Goal: Check status: Check status

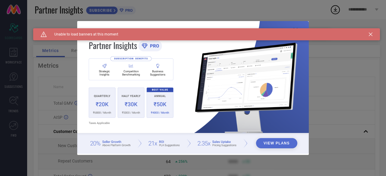
click at [369, 35] on icon at bounding box center [371, 35] width 4 height 4
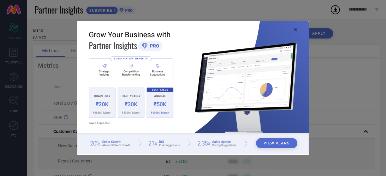
click at [294, 30] on icon at bounding box center [296, 30] width 4 height 4
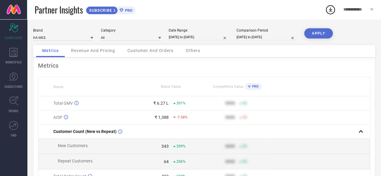
select select "7"
select select "2025"
select select "8"
select select "2025"
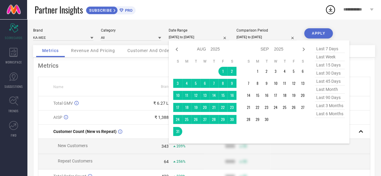
click at [209, 37] on input "[DATE] to [DATE]" at bounding box center [199, 37] width 60 height 6
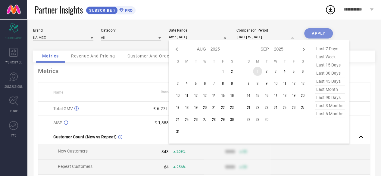
click at [257, 74] on td "1" at bounding box center [257, 71] width 9 height 9
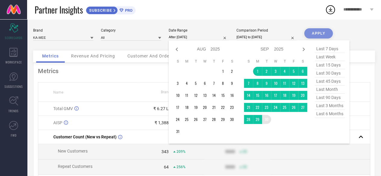
type input "[DATE] to [DATE]"
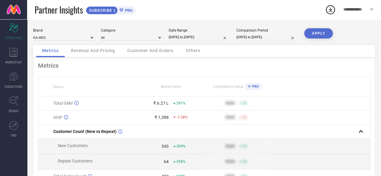
click at [311, 35] on button "APPLY" at bounding box center [319, 33] width 29 height 10
select select "8"
select select "2025"
select select "9"
select select "2025"
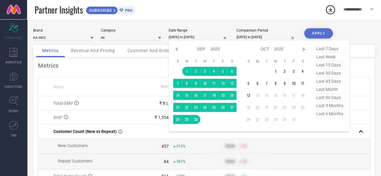
click at [213, 36] on input "[DATE] to [DATE]" at bounding box center [199, 37] width 60 height 6
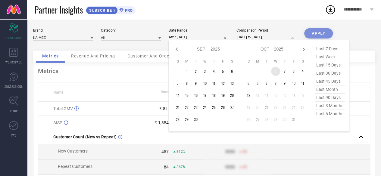
click at [276, 72] on td "1" at bounding box center [275, 71] width 9 height 9
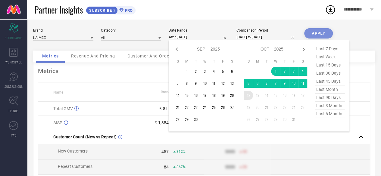
type input "[DATE] to [DATE]"
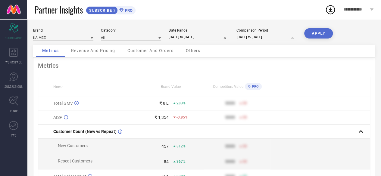
click at [317, 33] on button "APPLY" at bounding box center [319, 33] width 29 height 10
select select "9"
select select "2025"
select select "10"
select select "2025"
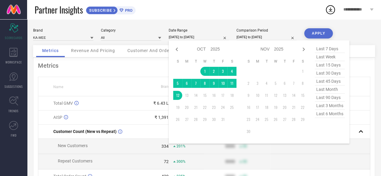
click at [209, 39] on input "[DATE] to [DATE]" at bounding box center [199, 37] width 60 height 6
click at [175, 50] on icon at bounding box center [176, 49] width 7 height 7
select select "8"
select select "2025"
select select "9"
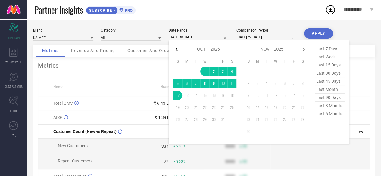
select select "2025"
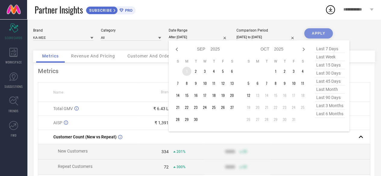
click at [188, 71] on td "1" at bounding box center [186, 71] width 9 height 9
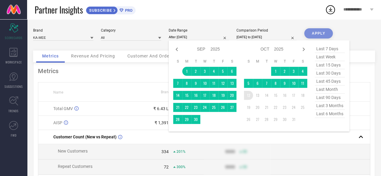
type input "[DATE] to [DATE]"
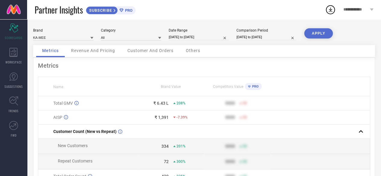
click at [319, 34] on button "APPLY" at bounding box center [319, 33] width 29 height 10
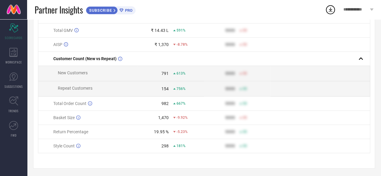
scroll to position [76, 0]
